Goal: Find contact information: Find contact information

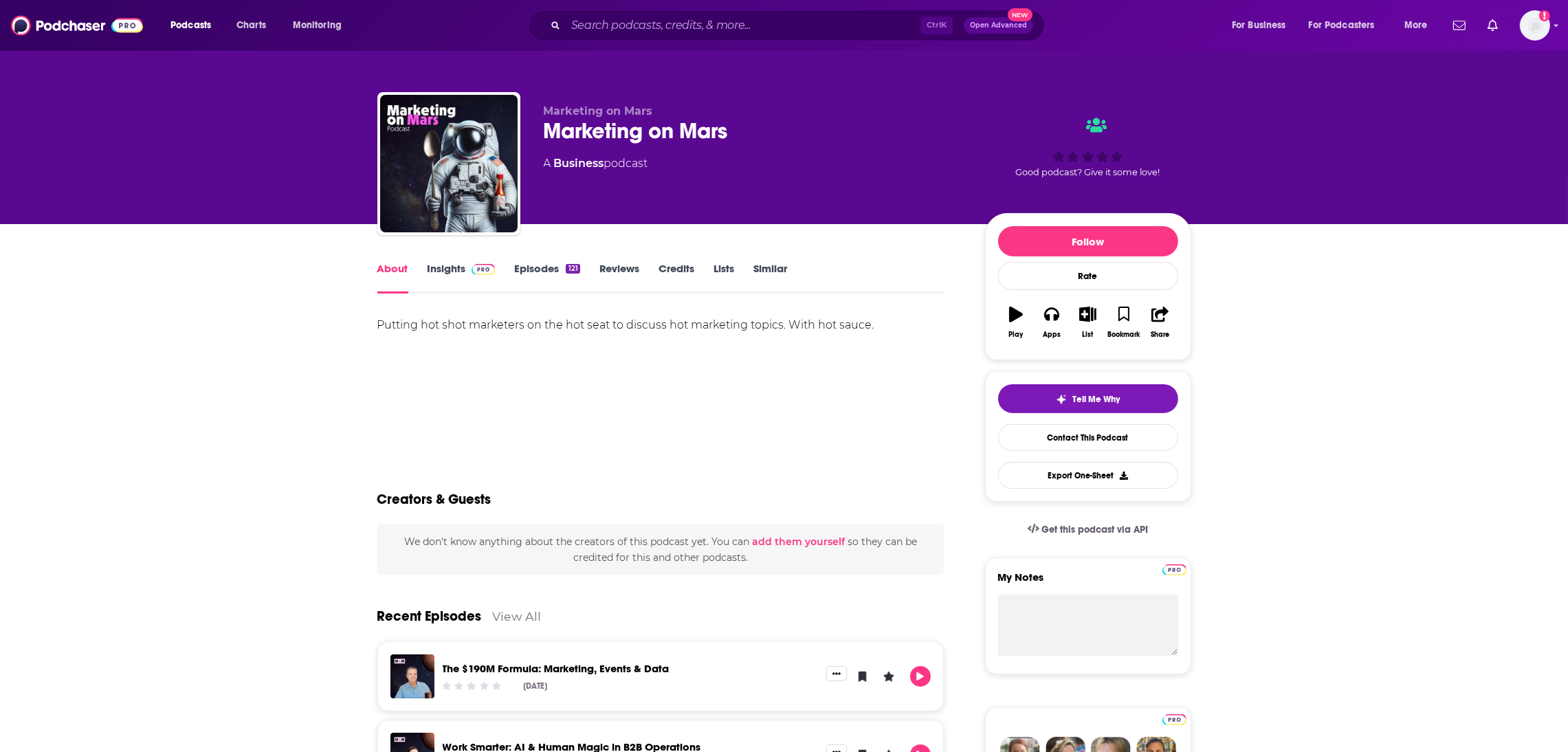
click at [452, 268] on link "Insights" at bounding box center [462, 278] width 68 height 32
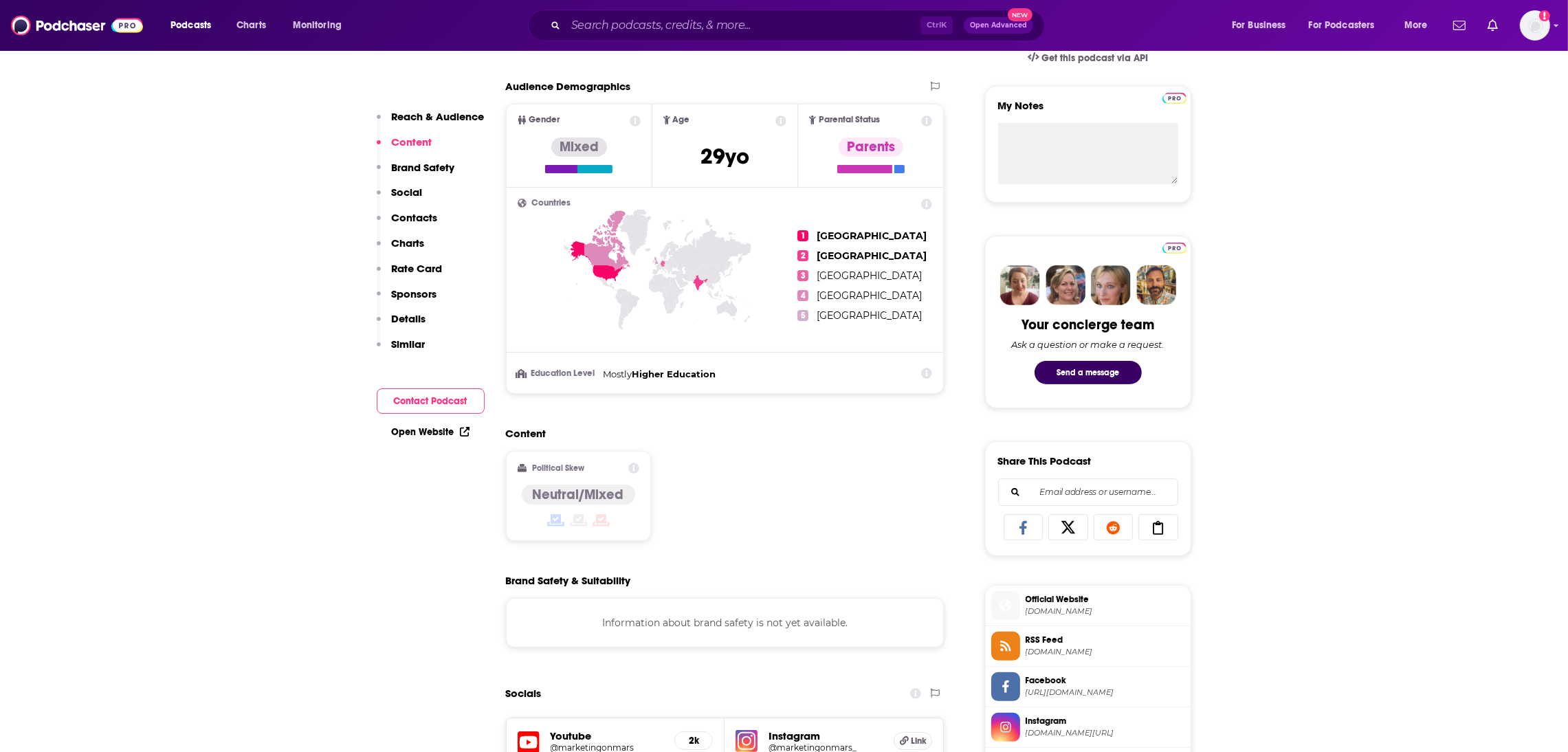
scroll to position [926, 0]
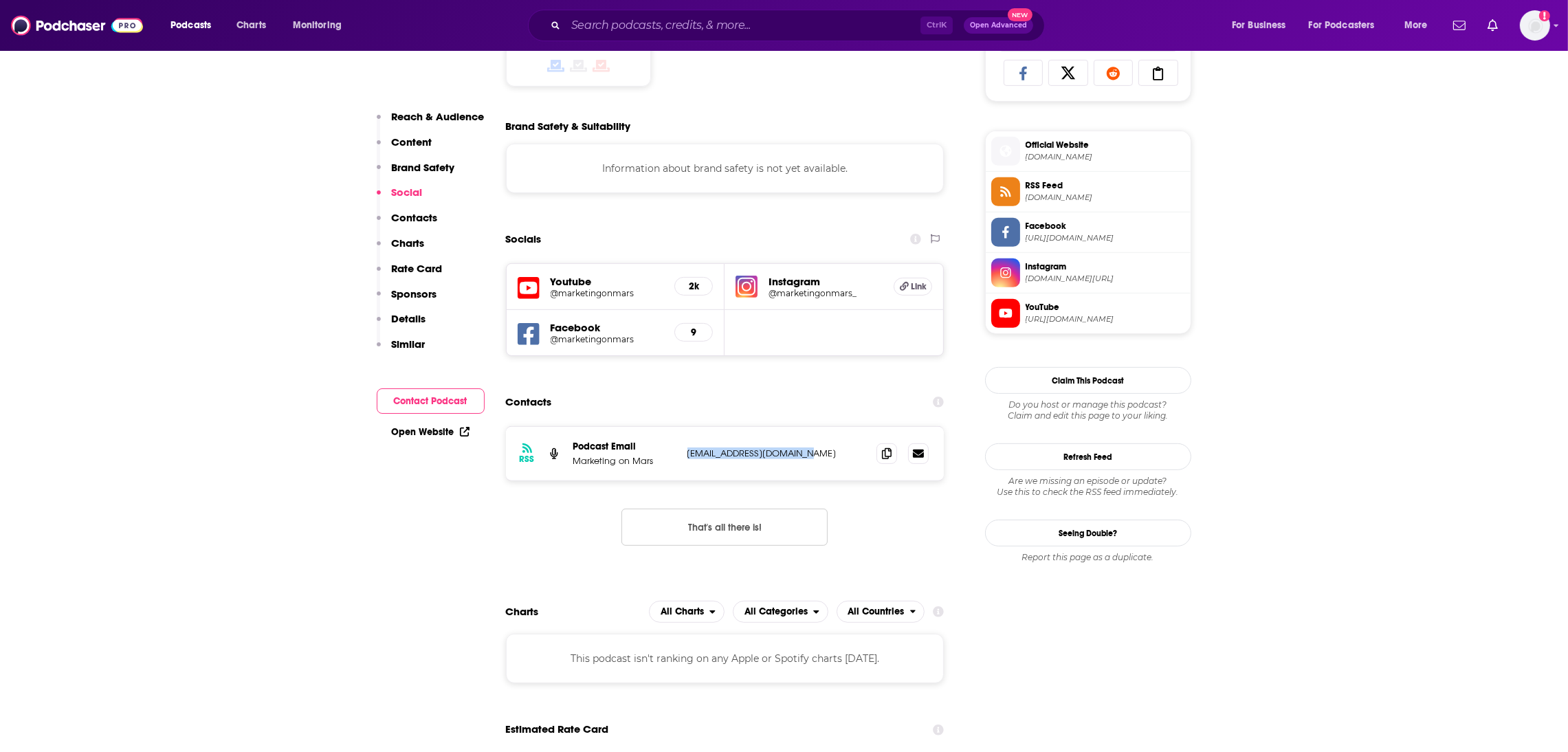
drag, startPoint x: 836, startPoint y: 459, endPoint x: 686, endPoint y: 466, distance: 150.2
click at [687, 460] on p "team@marketingonmars.org" at bounding box center [776, 453] width 179 height 12
copy p "team@marketingonmars.org"
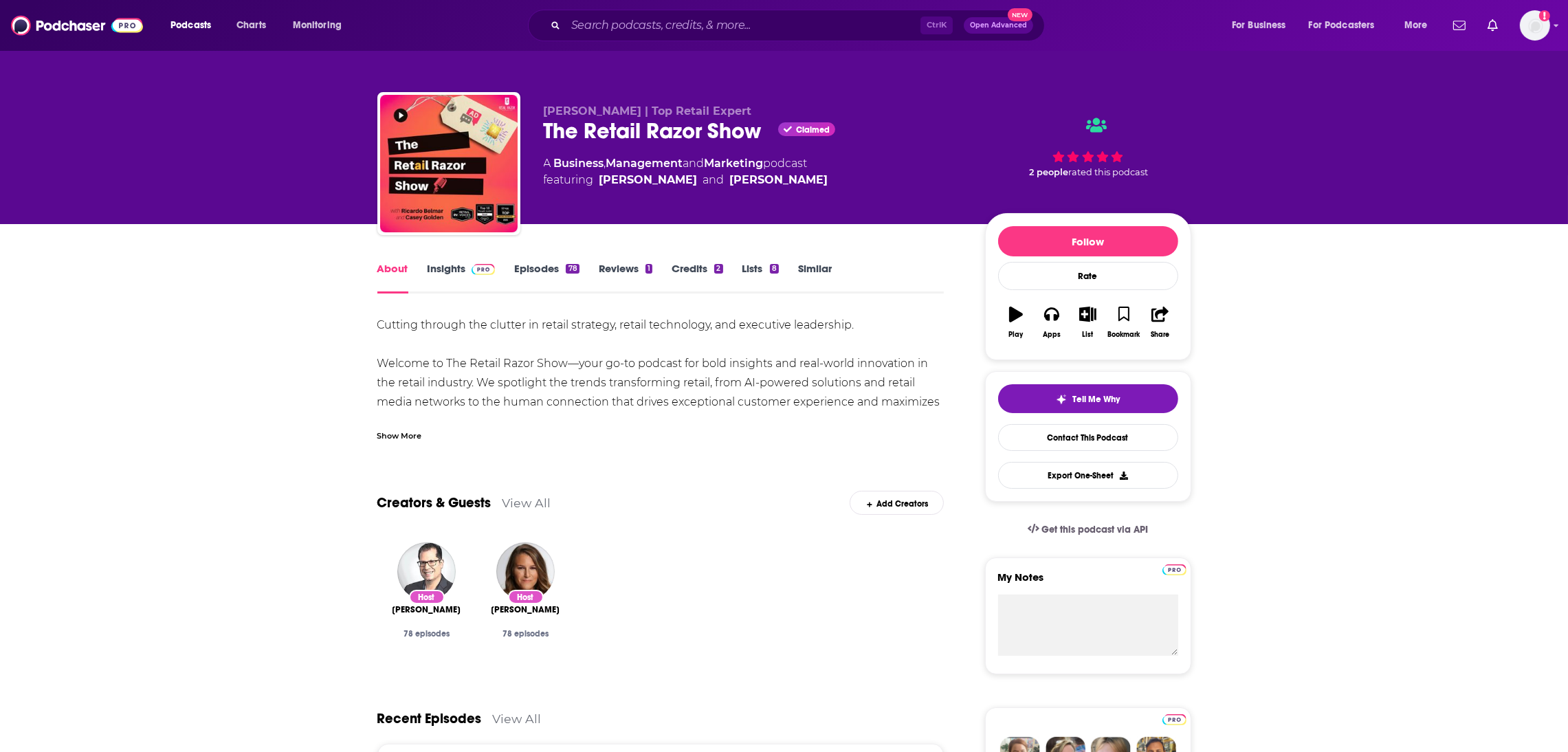
click at [439, 269] on link "Insights" at bounding box center [462, 278] width 68 height 32
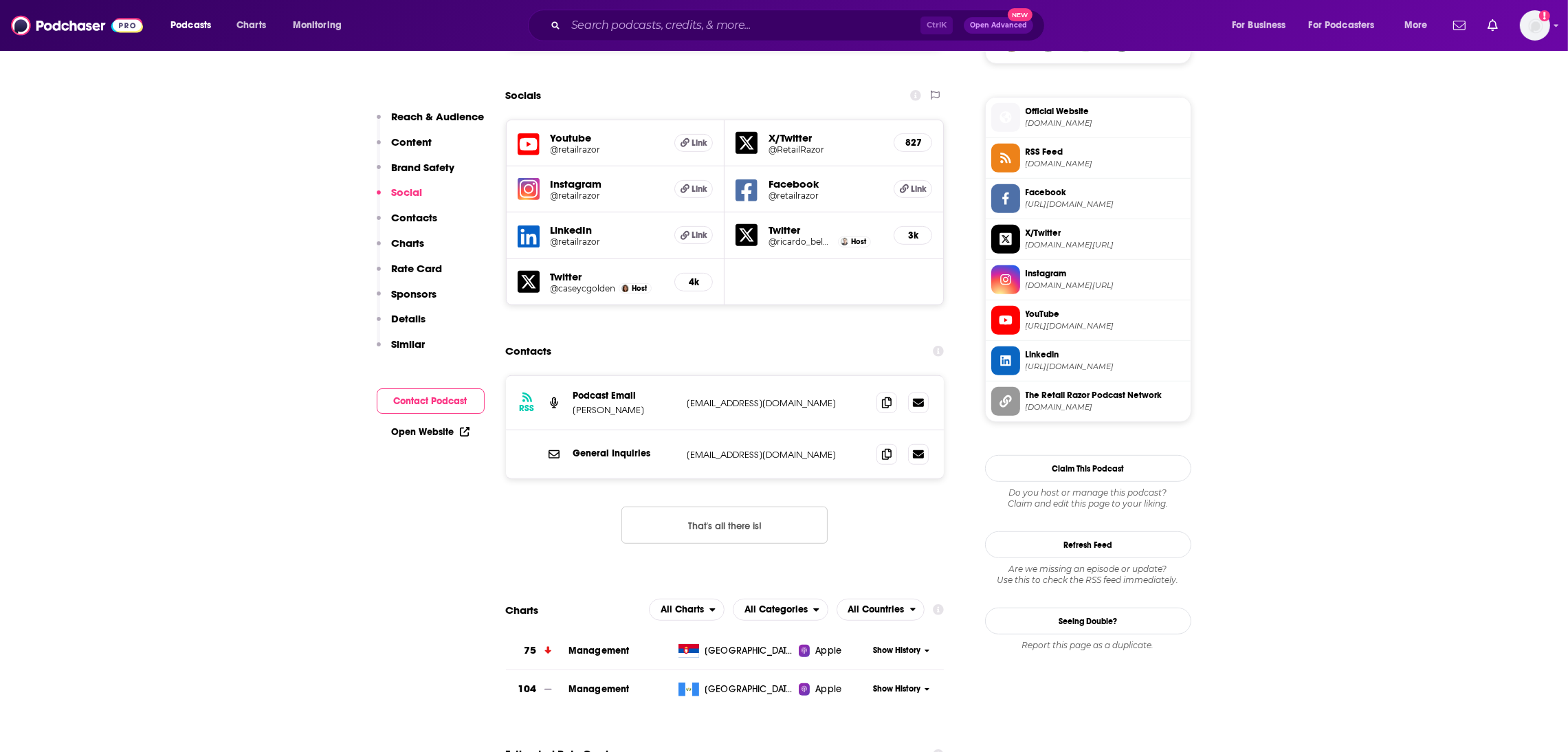
scroll to position [1078, 0]
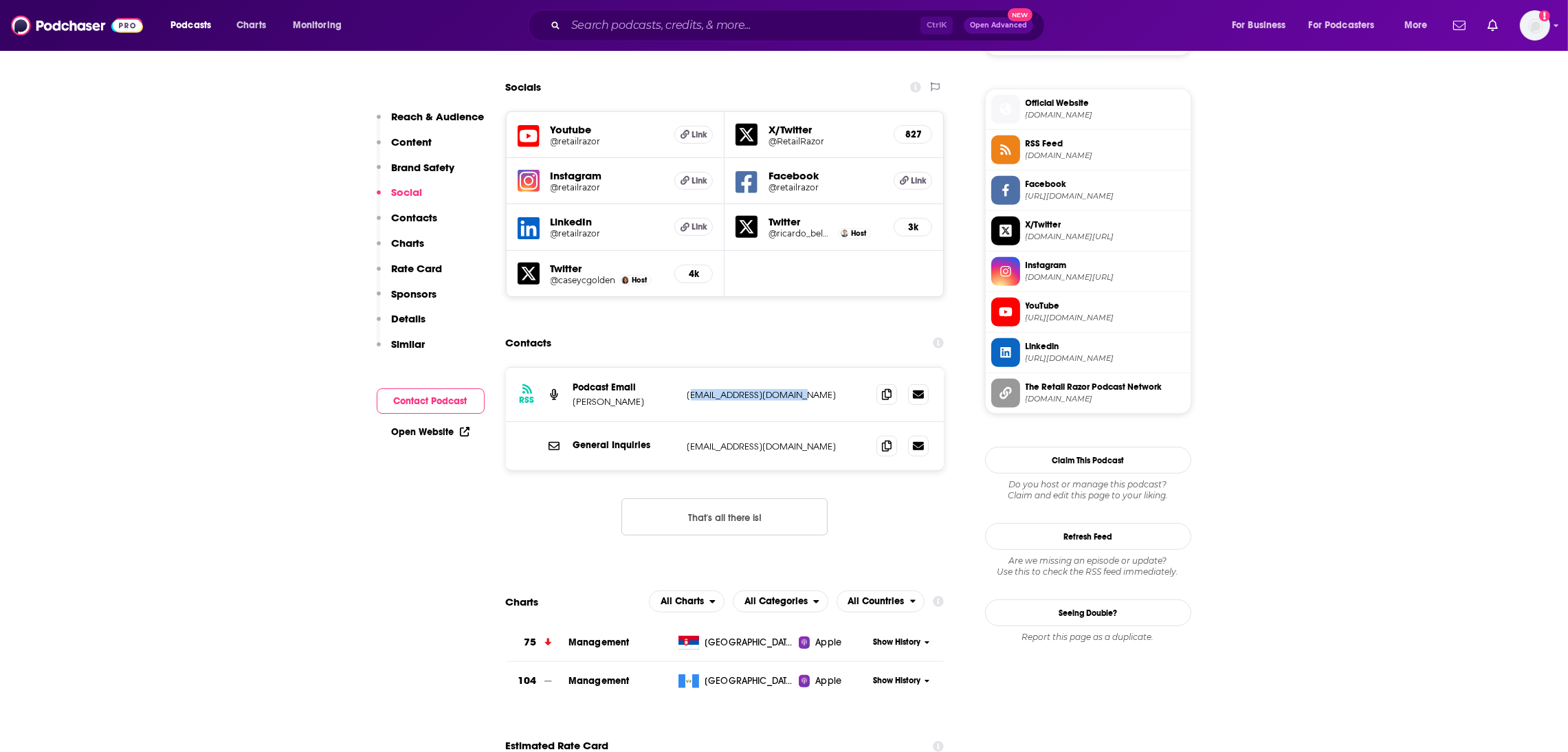
drag, startPoint x: 809, startPoint y: 415, endPoint x: 691, endPoint y: 421, distance: 118.2
click at [691, 421] on div "RSS Podcast Email Ricardo Belmar podcast@retailrazor.com podcast@retailrazor.com" at bounding box center [725, 395] width 439 height 54
copy p "odcast@retailrazor.com"
click at [813, 400] on p "podcast@retailrazor.com" at bounding box center [776, 395] width 179 height 12
drag, startPoint x: 813, startPoint y: 406, endPoint x: 681, endPoint y: 411, distance: 132.1
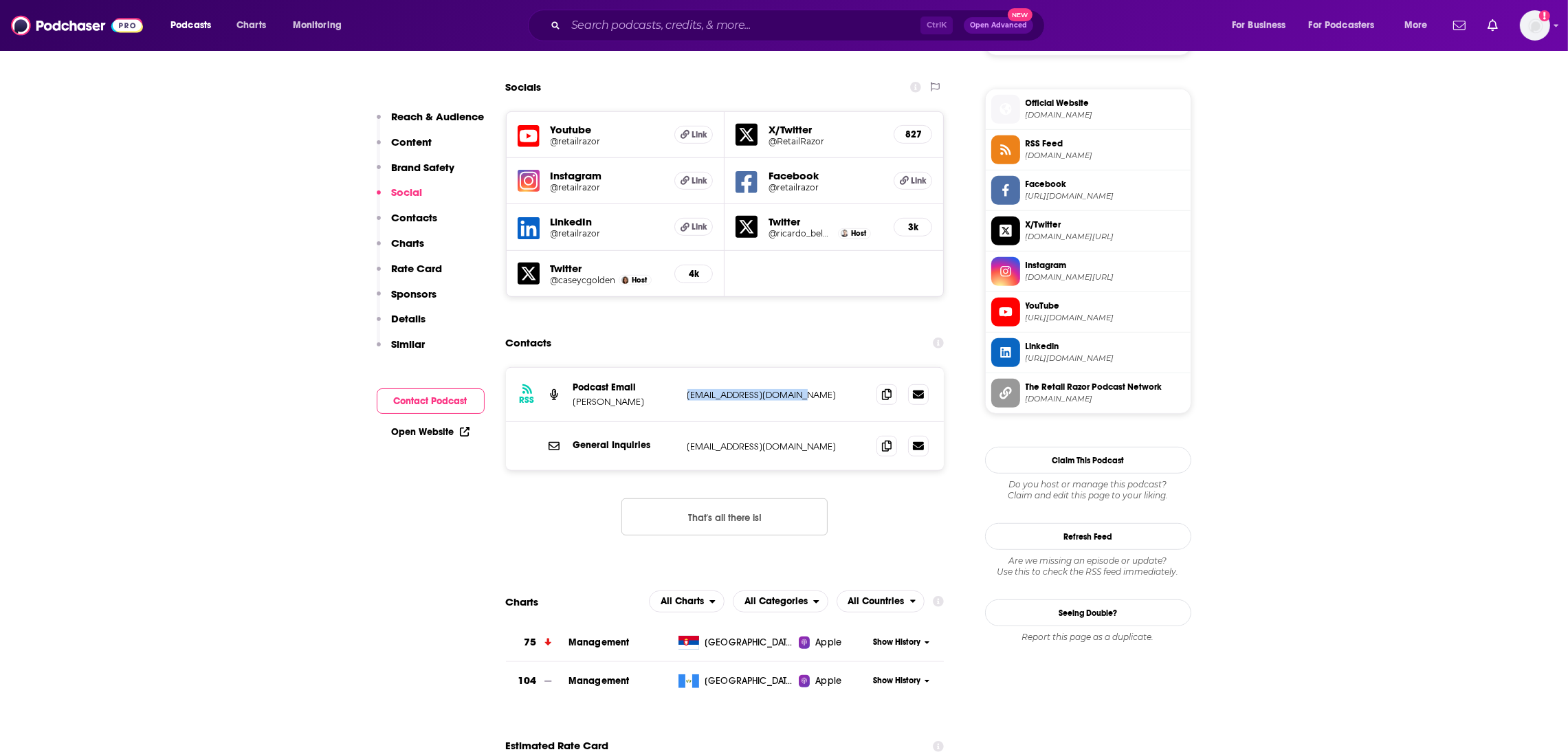
click at [681, 411] on div "RSS Podcast Email Ricardo Belmar podcast@retailrazor.com podcast@retailrazor.com" at bounding box center [725, 395] width 439 height 54
copy p "podcast@retailrazor.com"
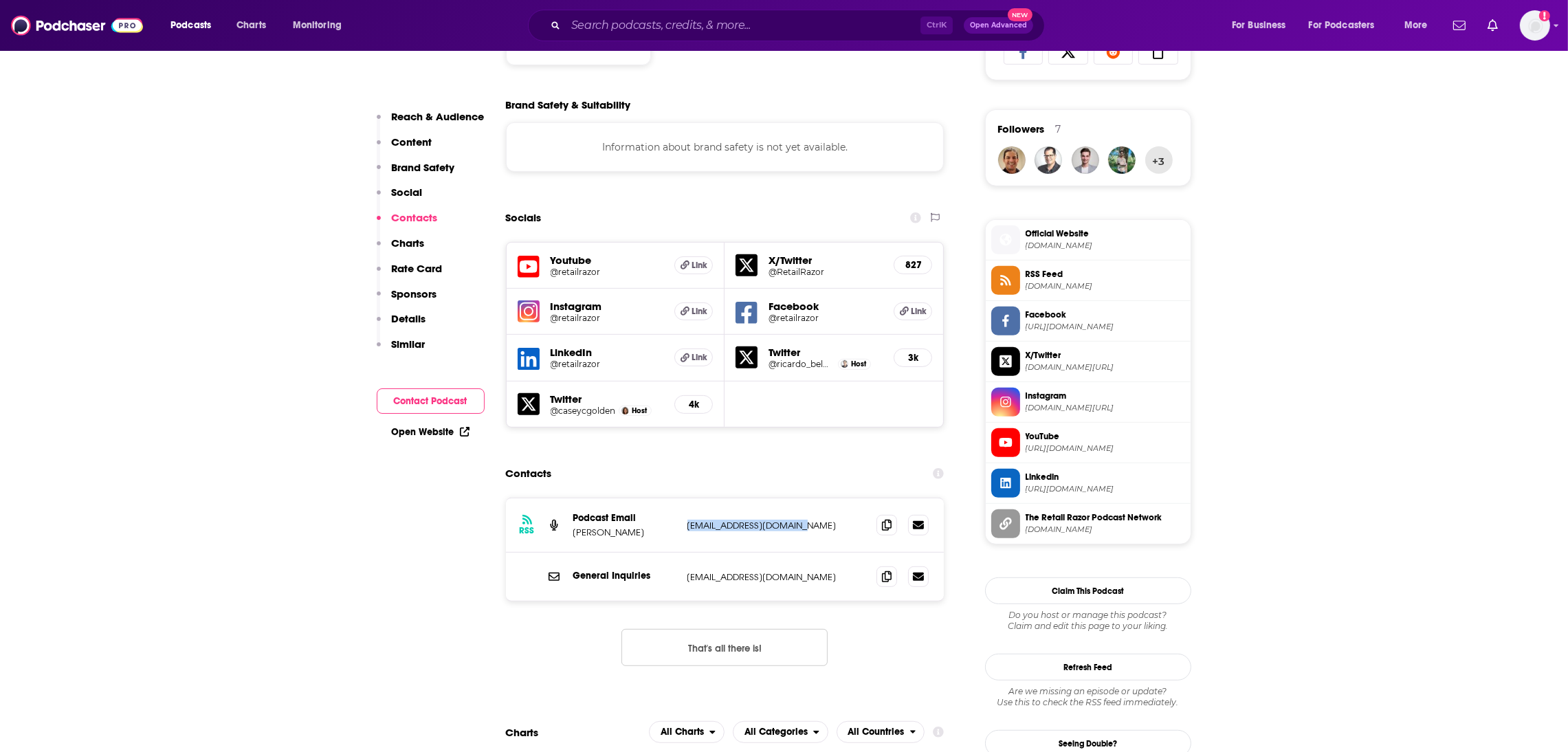
scroll to position [1342, 0]
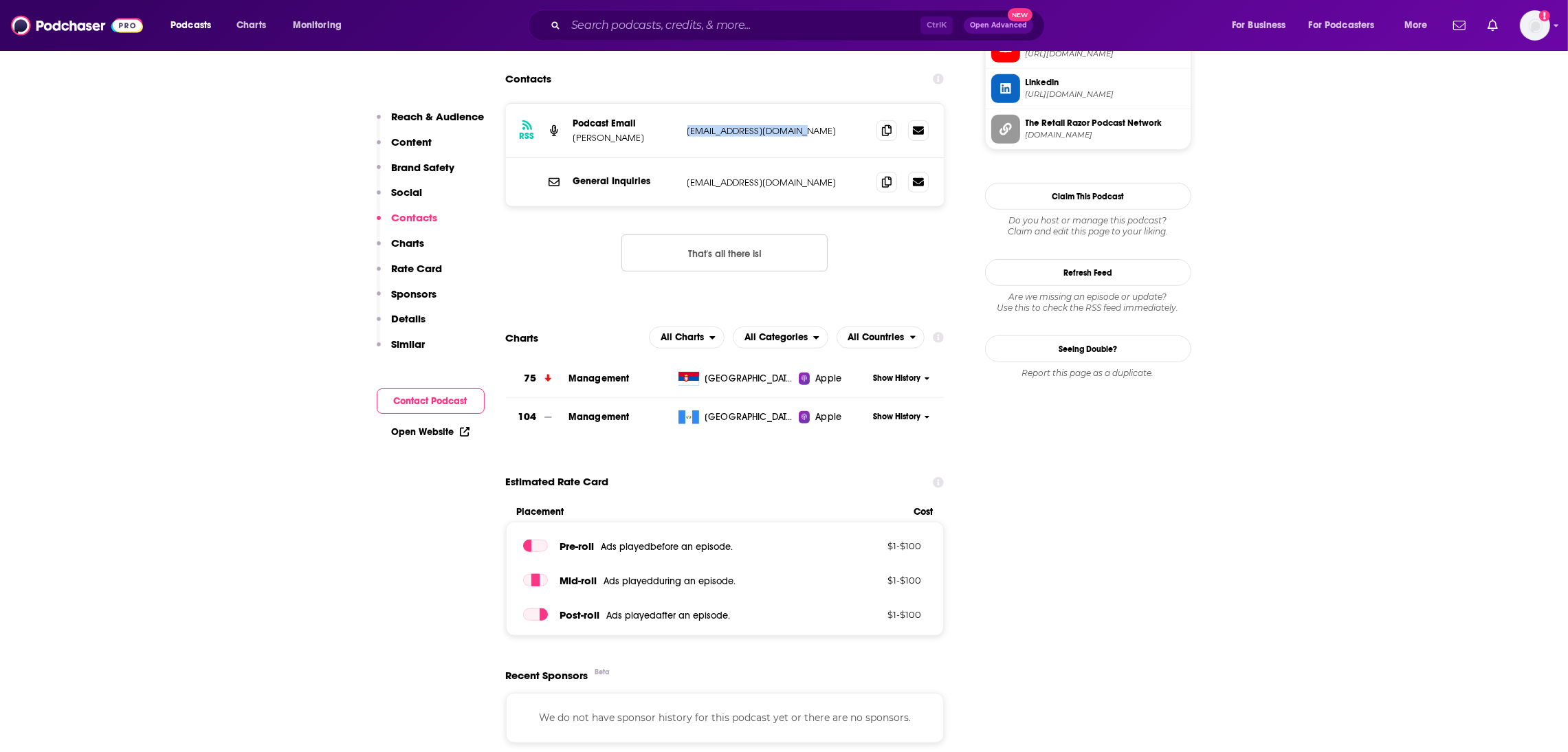
click at [843, 151] on div "RSS Podcast Email Ricardo Belmar podcast@retailrazor.com podcast@retailrazor.com" at bounding box center [725, 130] width 439 height 54
drag, startPoint x: 823, startPoint y: 148, endPoint x: 687, endPoint y: 140, distance: 136.2
click at [687, 137] on p "podcast@retailrazor.com" at bounding box center [776, 131] width 179 height 12
copy p "podcast@retailrazor.com"
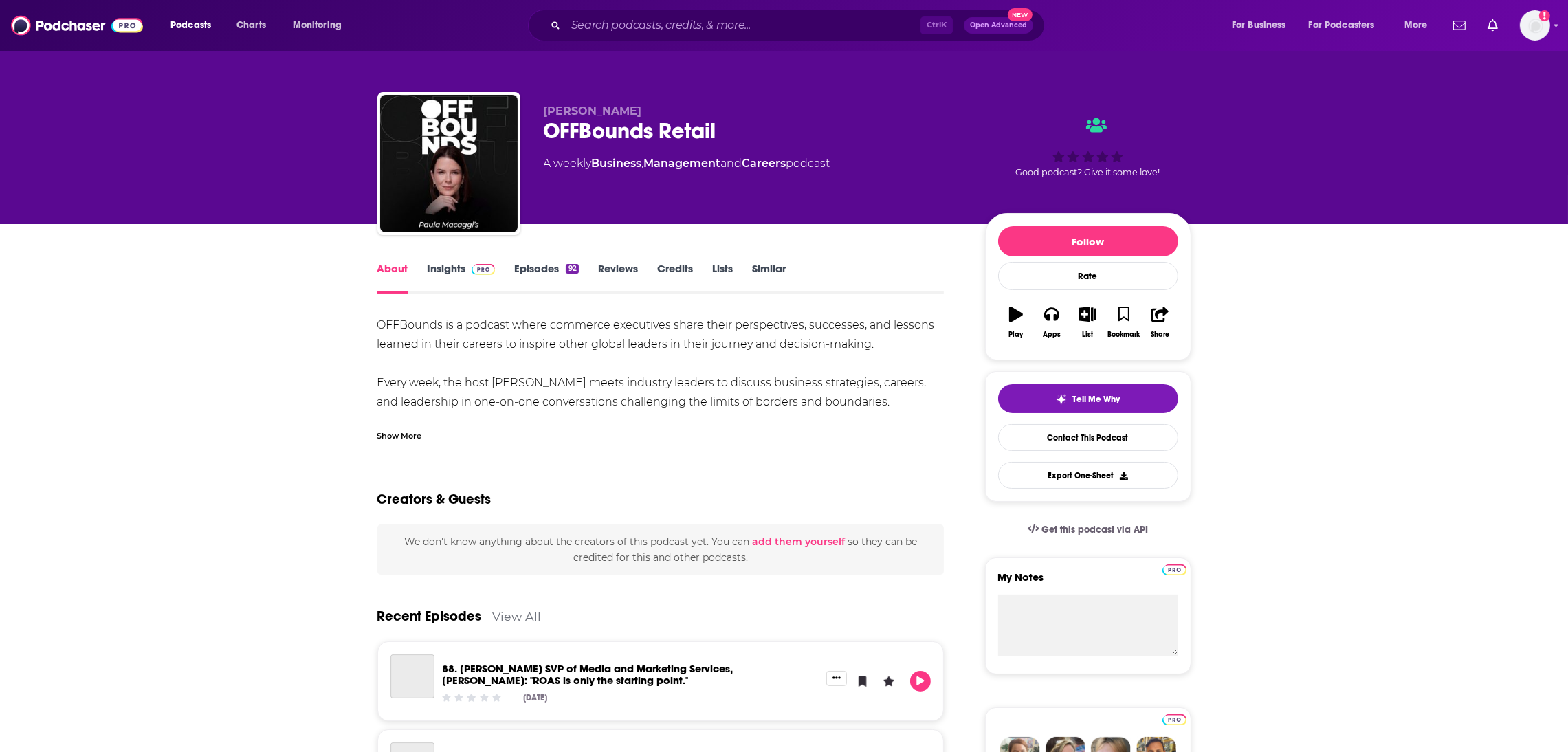
click at [435, 281] on link "Insights" at bounding box center [462, 278] width 68 height 32
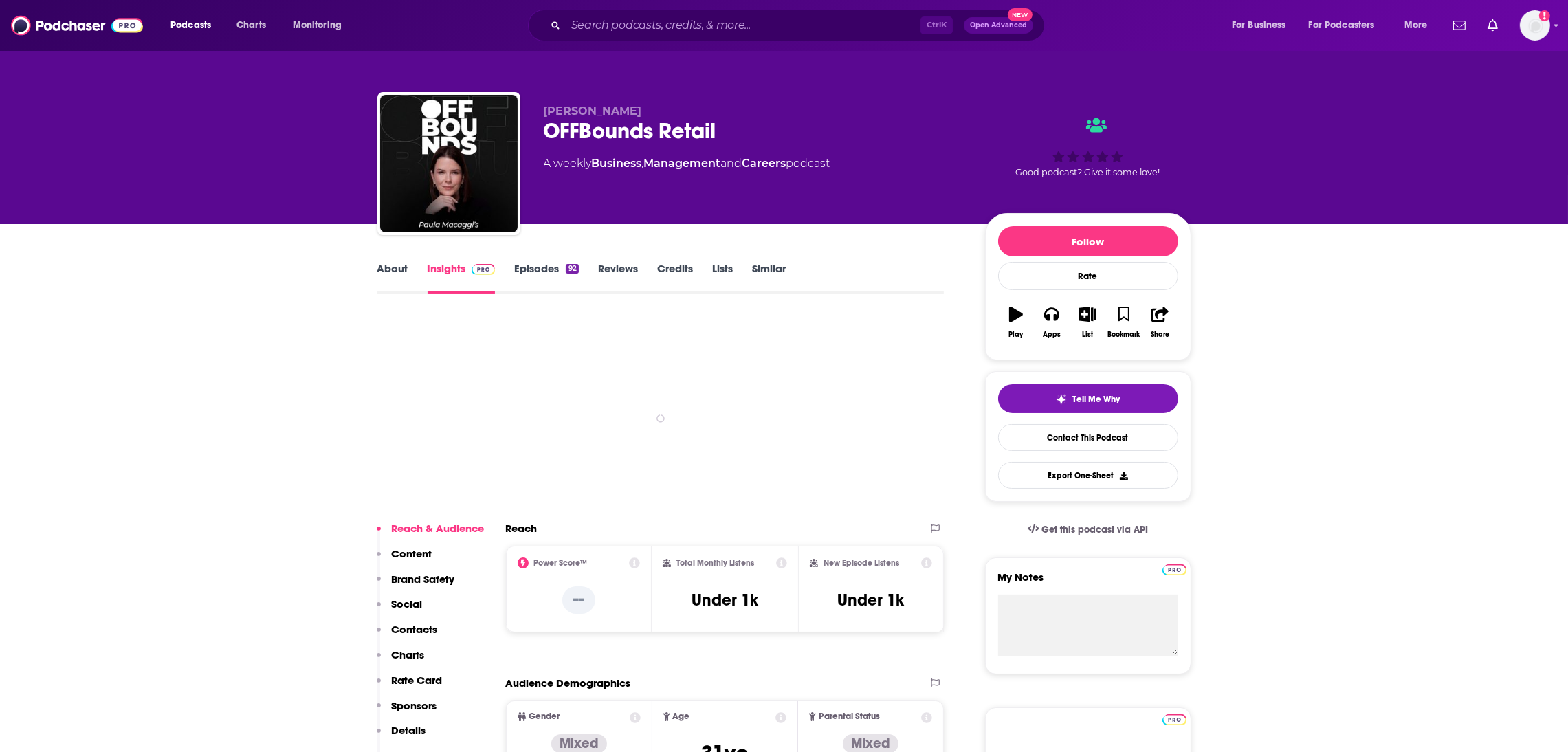
click at [441, 269] on link "Insights" at bounding box center [462, 278] width 68 height 32
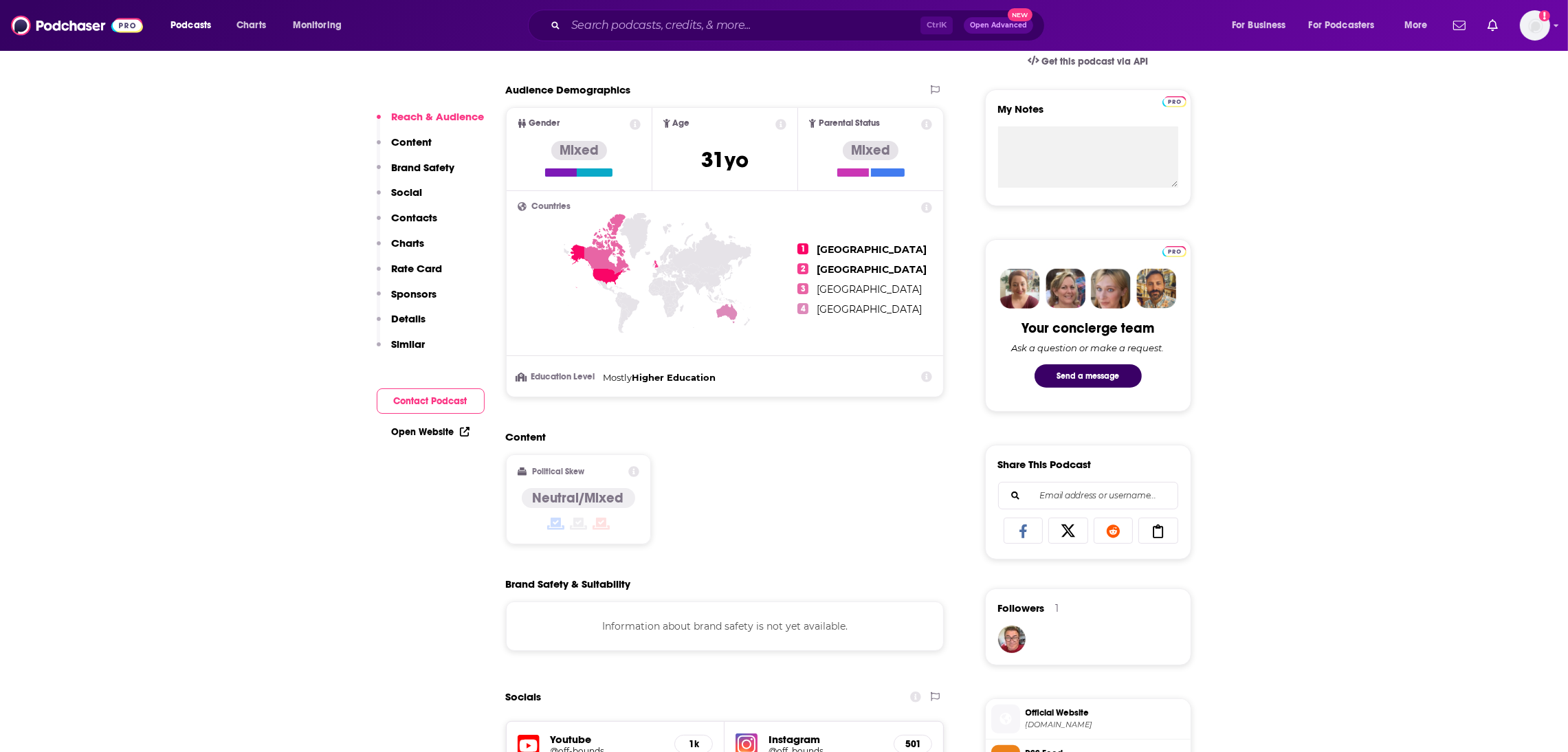
scroll to position [789, 0]
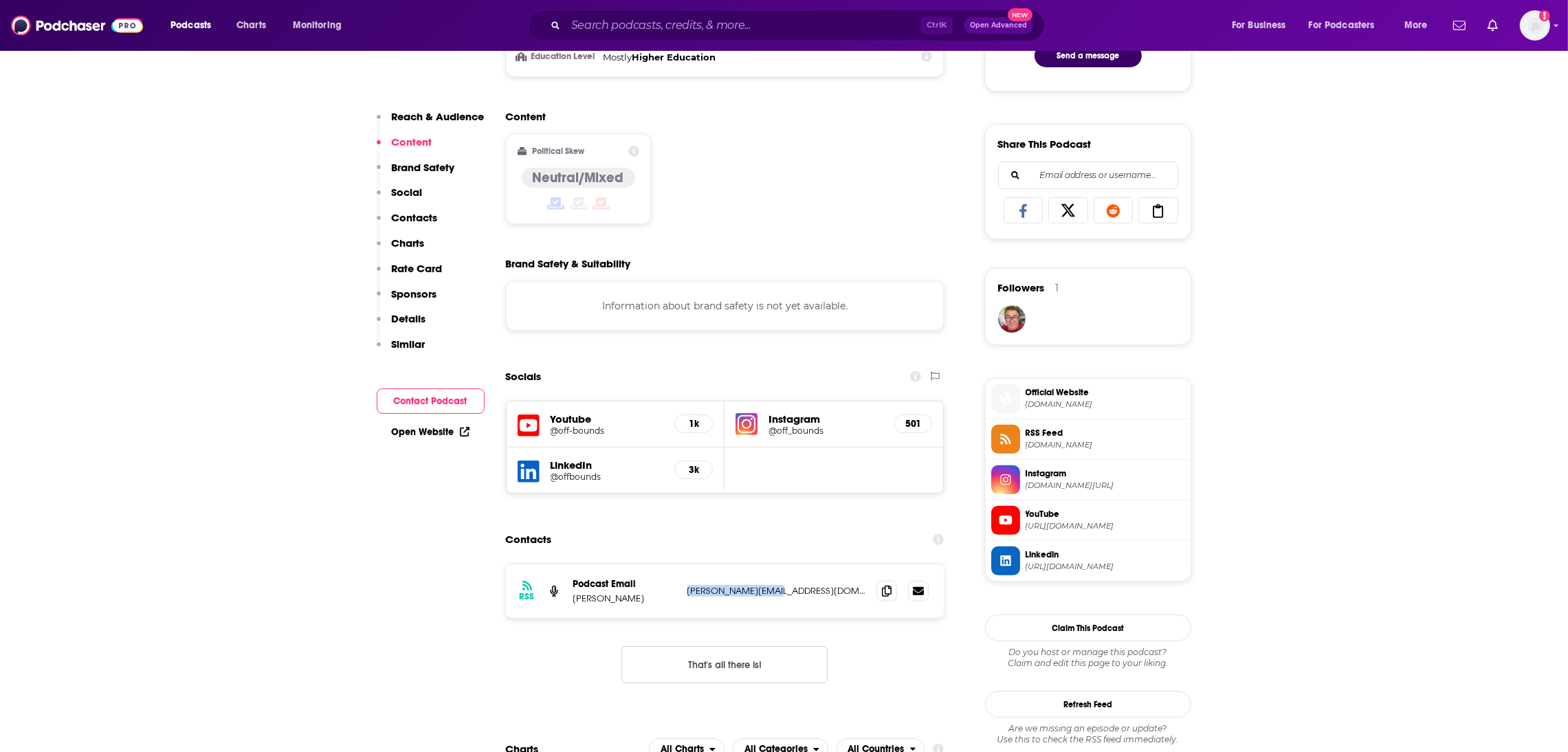
drag, startPoint x: 802, startPoint y: 600, endPoint x: 703, endPoint y: 604, distance: 99.1
click at [0, 0] on div "Podcast Email Paula Macaggi paula@offbounds.tv paula@offbounds.tv" at bounding box center [0, 0] width 0 height 0
copy div "paula@offbounds.tv"
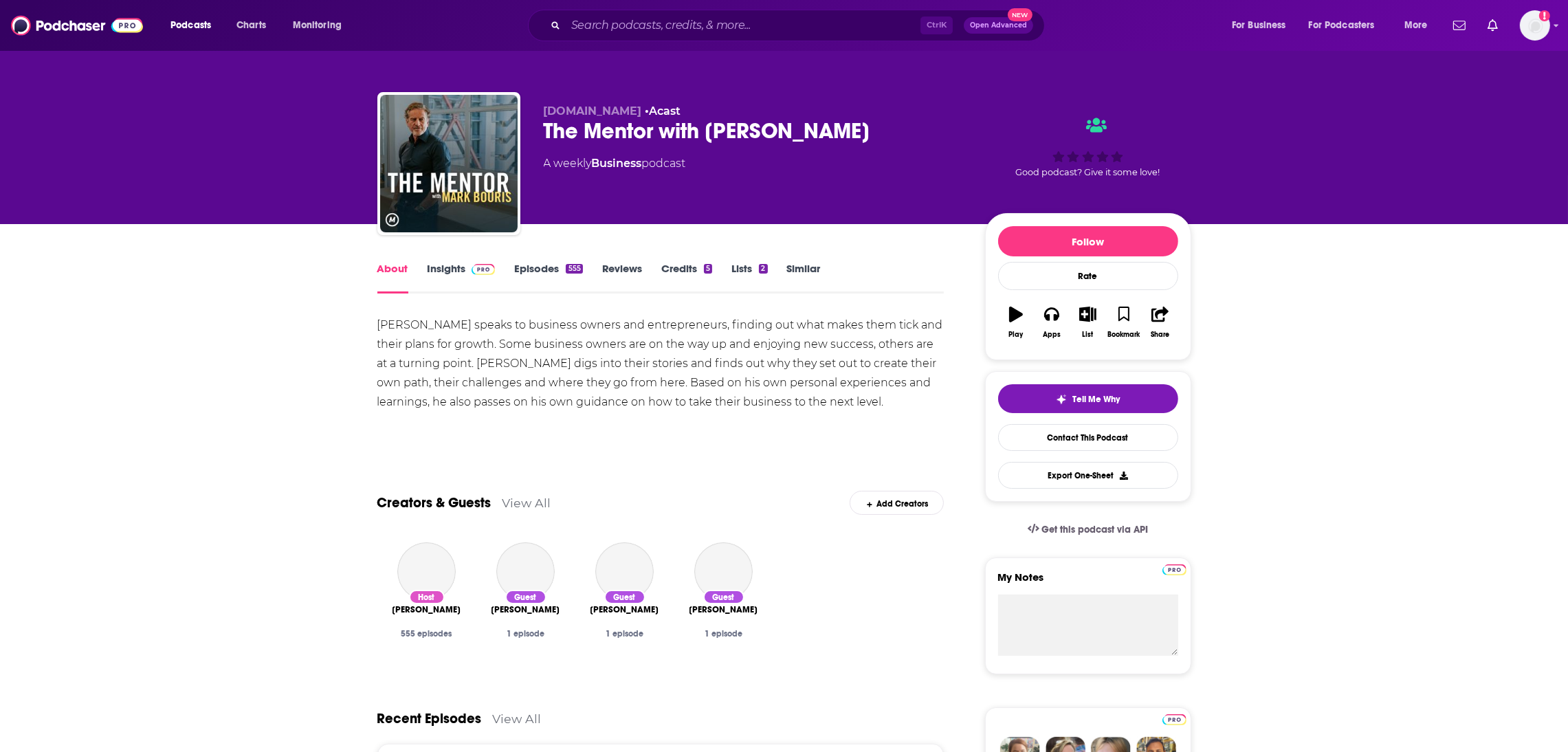
click at [399, 269] on link "About" at bounding box center [393, 278] width 31 height 32
click at [400, 277] on link "About" at bounding box center [393, 278] width 31 height 32
